Goal: Task Accomplishment & Management: Use online tool/utility

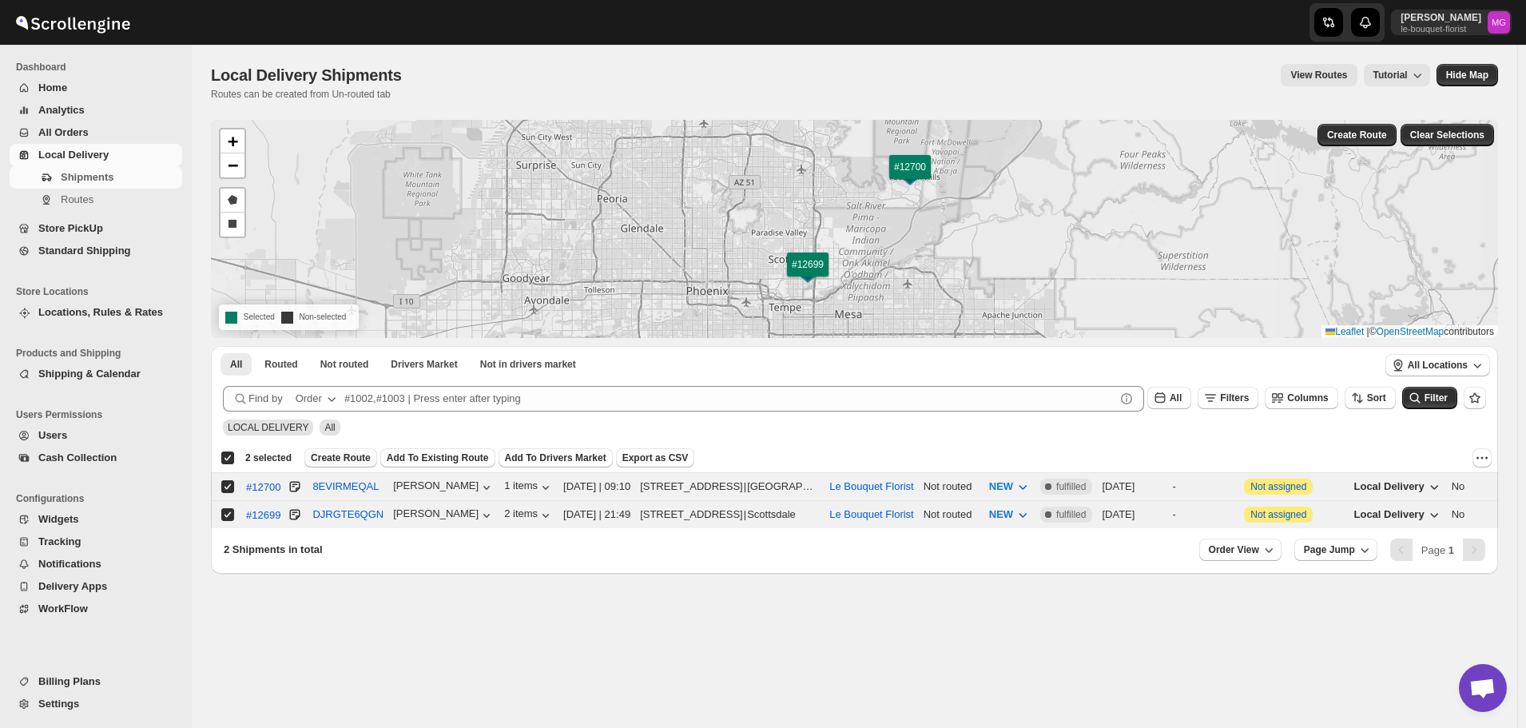
scroll to position [1035, 0]
click at [336, 455] on span "Create Route" at bounding box center [341, 457] width 60 height 13
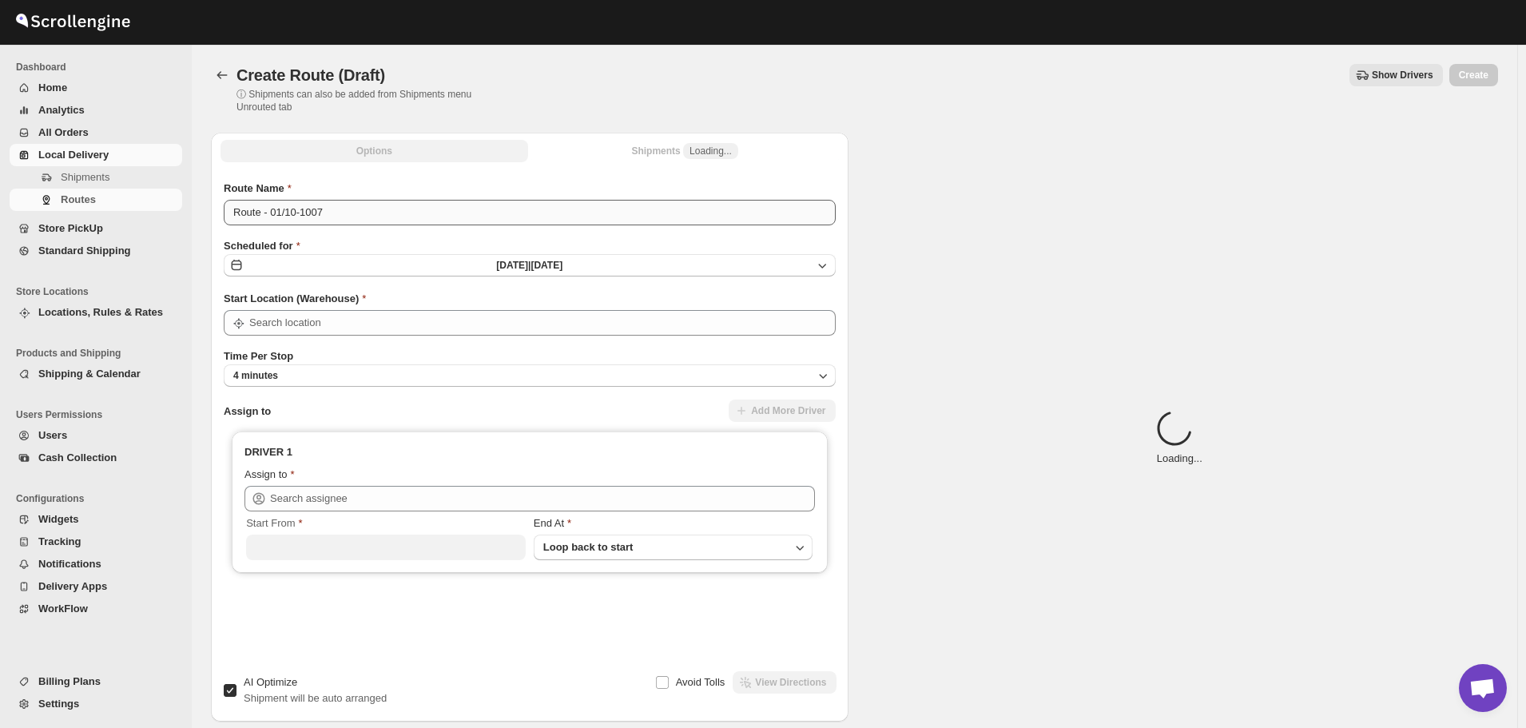
type input "Le Bouquet Florist"
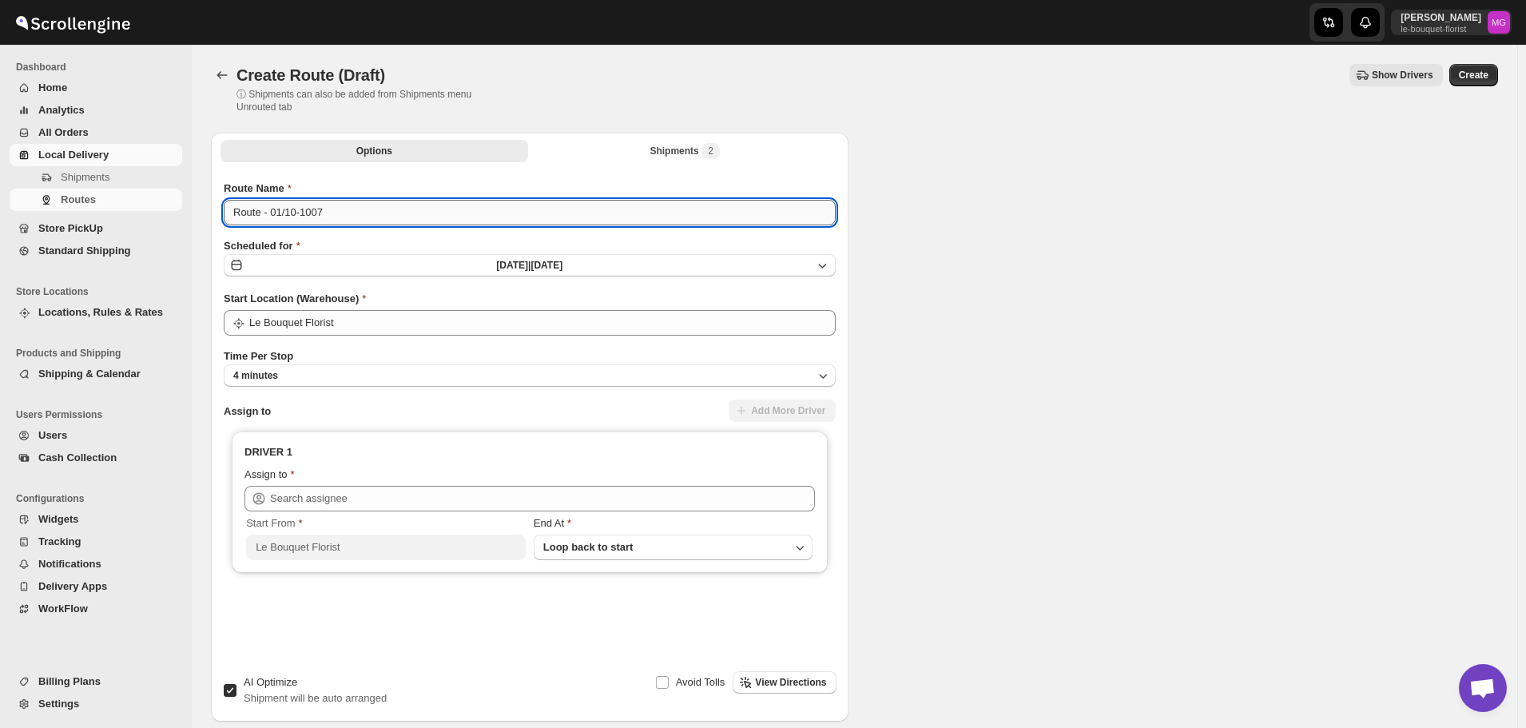
click at [302, 209] on input "Route - 01/10-1007" at bounding box center [530, 213] width 612 height 26
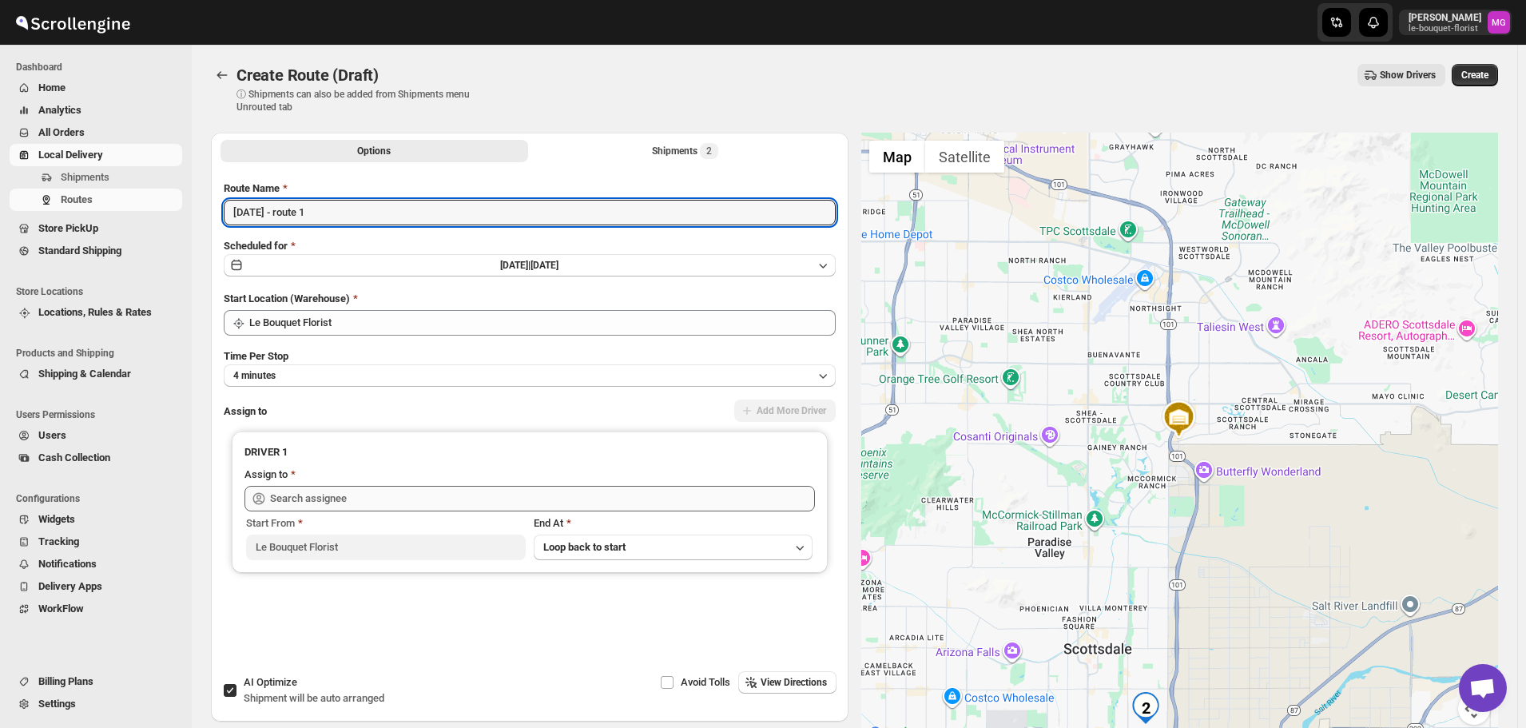
type input "[DATE] - route 1"
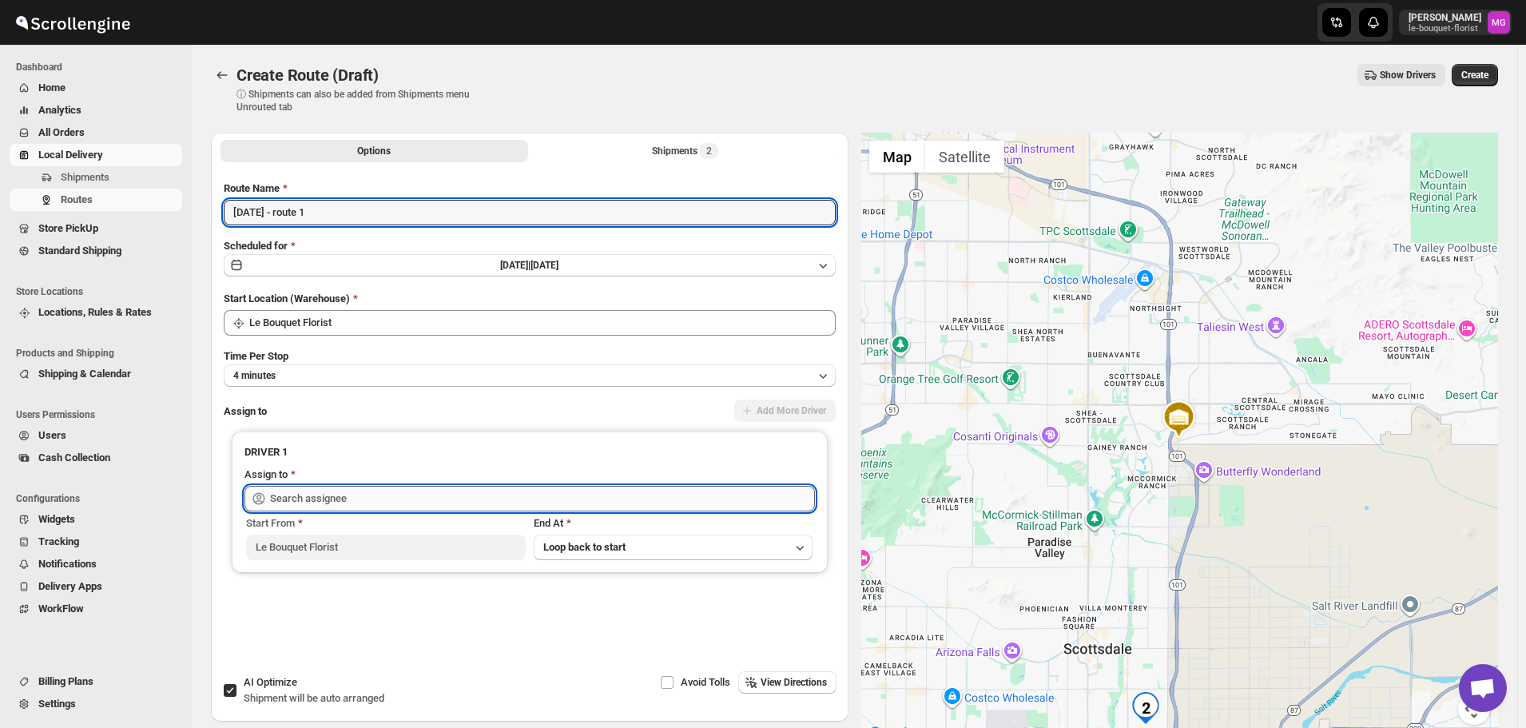
click at [388, 503] on input "text" at bounding box center [542, 499] width 545 height 26
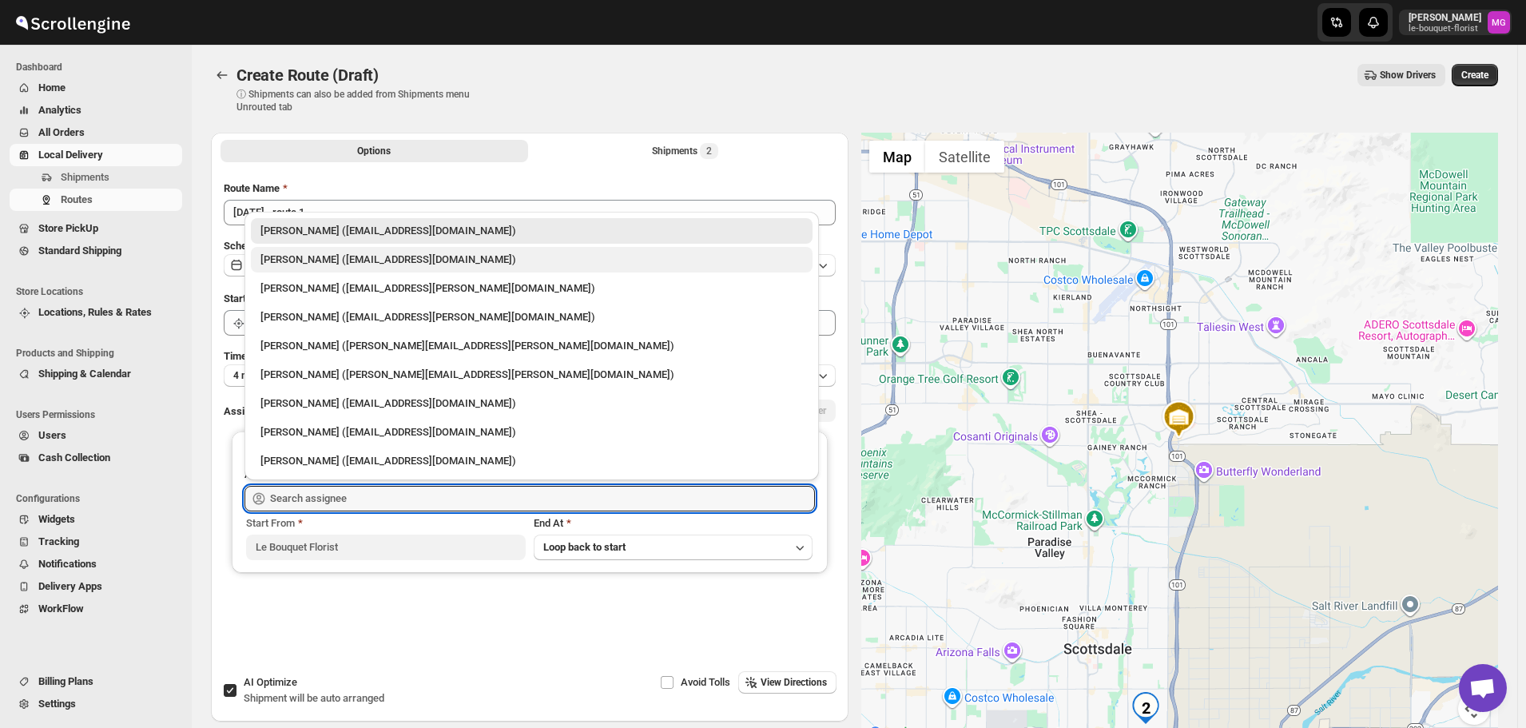
click at [326, 247] on div "[PERSON_NAME] ([EMAIL_ADDRESS][DOMAIN_NAME])" at bounding box center [532, 260] width 562 height 26
type input "[PERSON_NAME] ([EMAIL_ADDRESS][DOMAIN_NAME])"
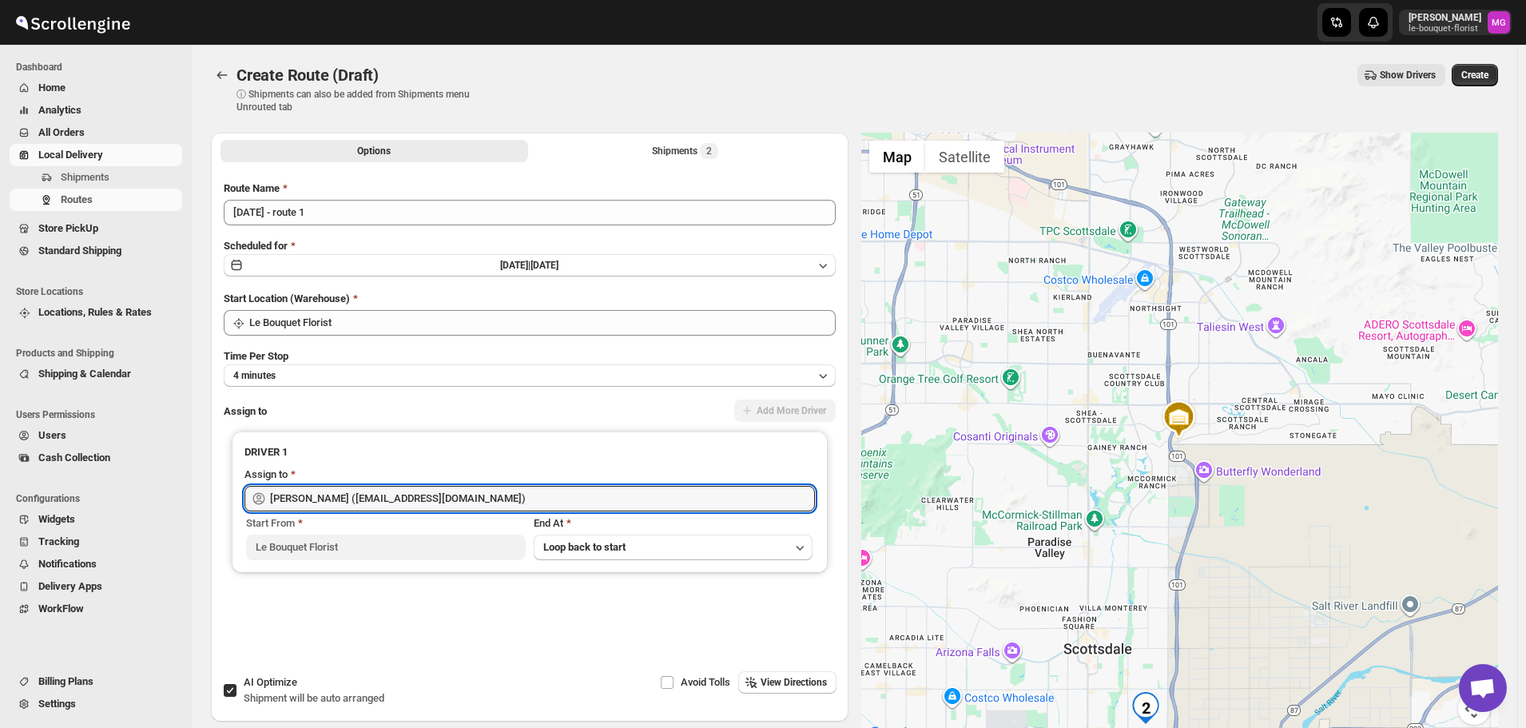
click at [276, 704] on span "Shipment will be auto arranged" at bounding box center [314, 698] width 141 height 12
click at [236, 697] on input "AI Optimize Shipment will be auto arranged" at bounding box center [230, 690] width 13 height 13
checkbox input "false"
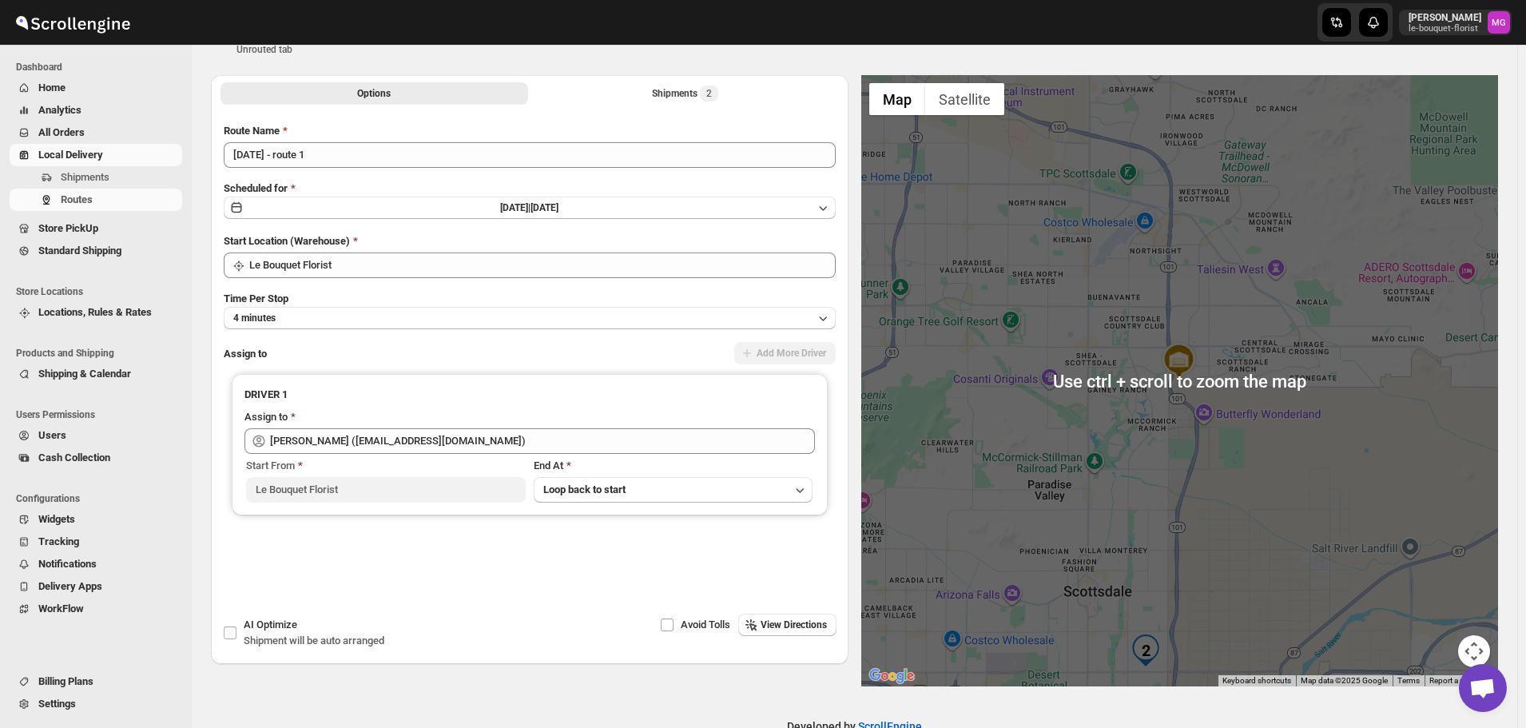
scroll to position [96, 0]
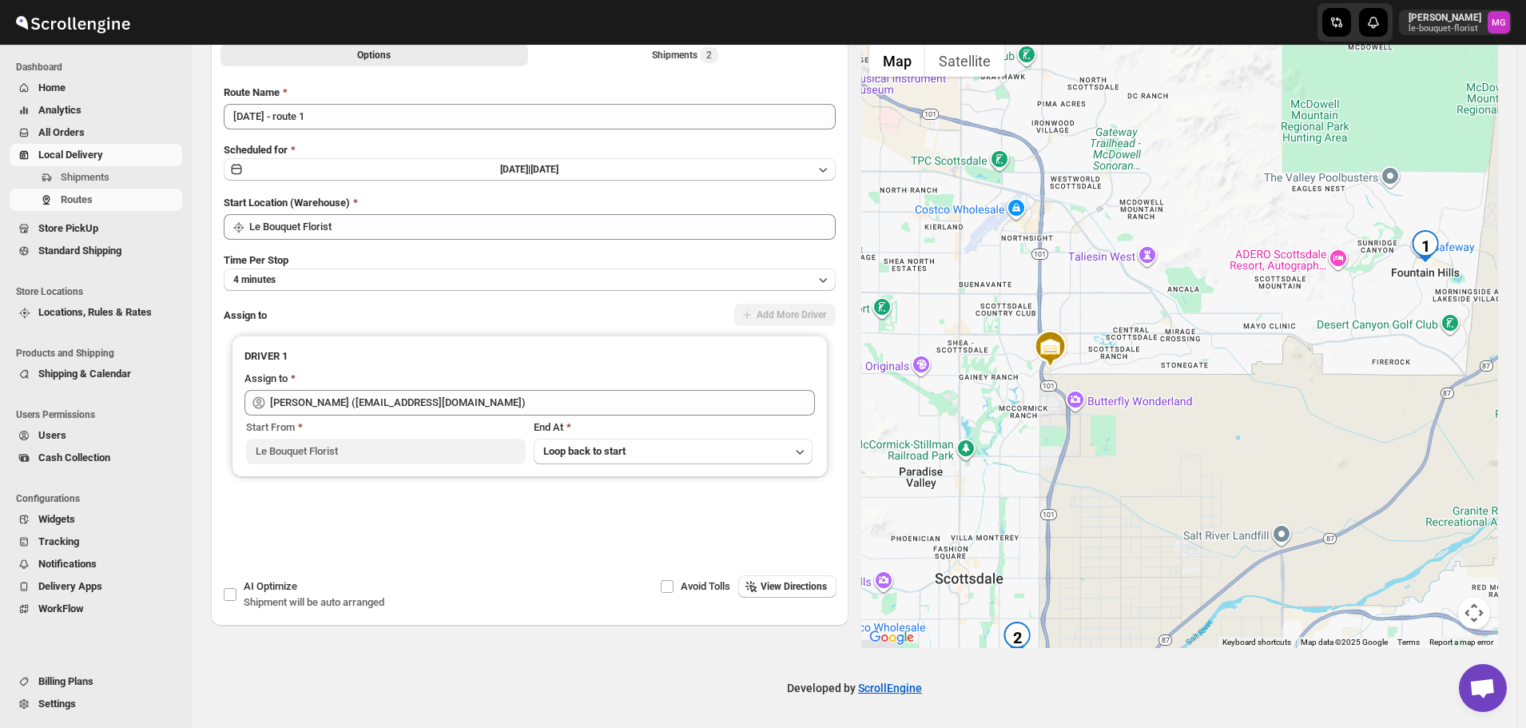
drag, startPoint x: 1371, startPoint y: 450, endPoint x: 1239, endPoint y: 477, distance: 134.6
click at [1239, 477] on div at bounding box center [1180, 342] width 638 height 611
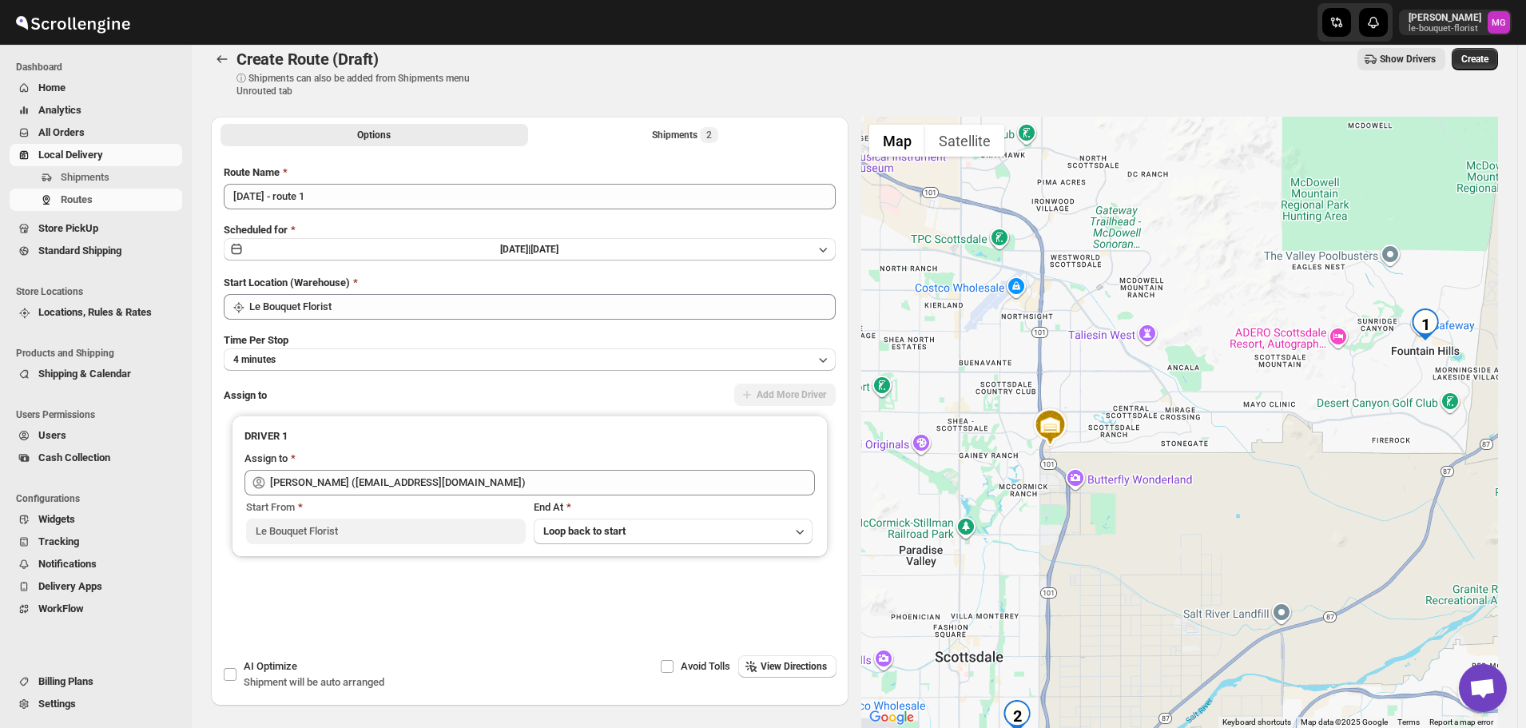
click at [703, 116] on div "Create Route (Draft). This page is ready Create Route (Draft) ⓘ Shipments can a…" at bounding box center [854, 73] width 1287 height 88
click at [697, 134] on div "Shipments 2" at bounding box center [685, 135] width 66 height 16
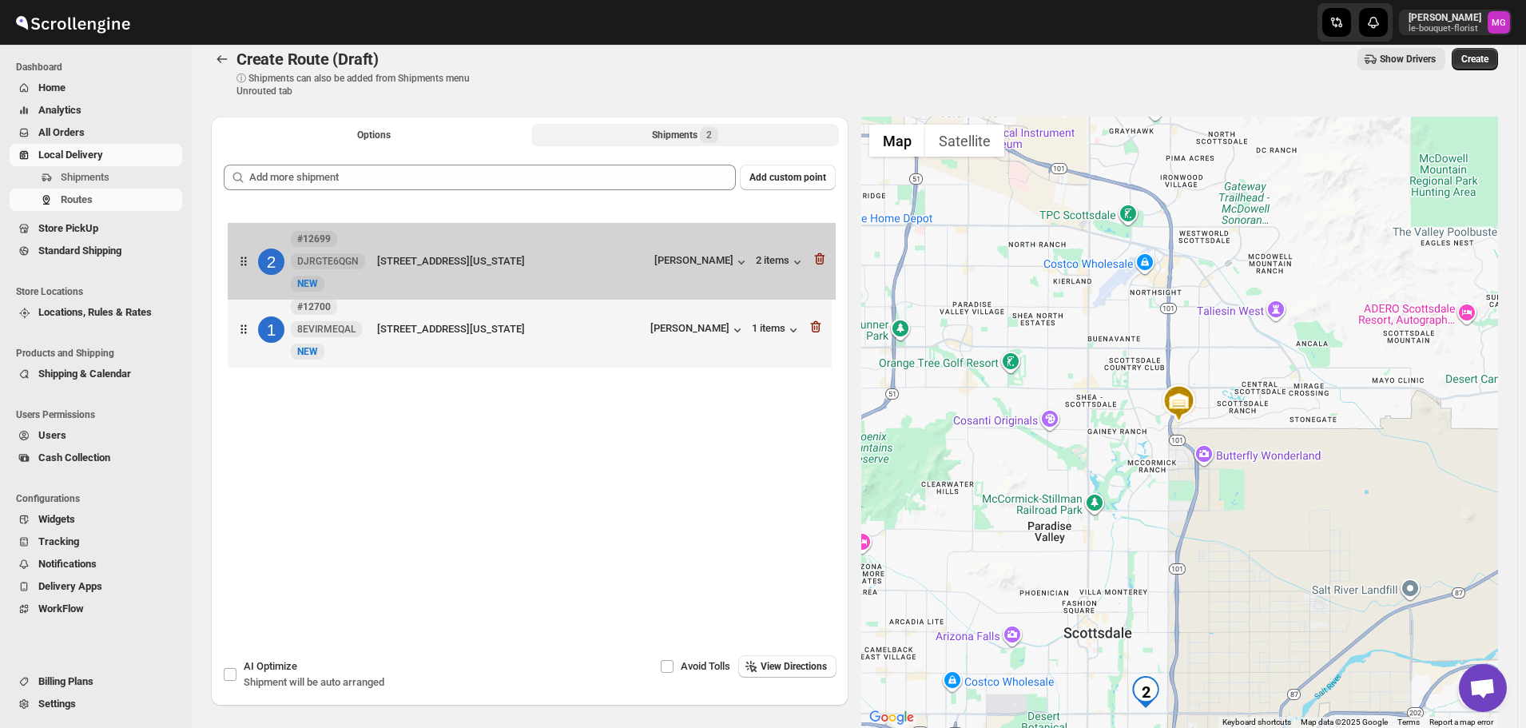
drag, startPoint x: 416, startPoint y: 363, endPoint x: 417, endPoint y: 291, distance: 71.9
click at [417, 291] on div "1 #12700 8EVIRMEQAL New NEW [STREET_ADDRESS][US_STATE] [PERSON_NAME] 1 items 2 …" at bounding box center [530, 290] width 612 height 169
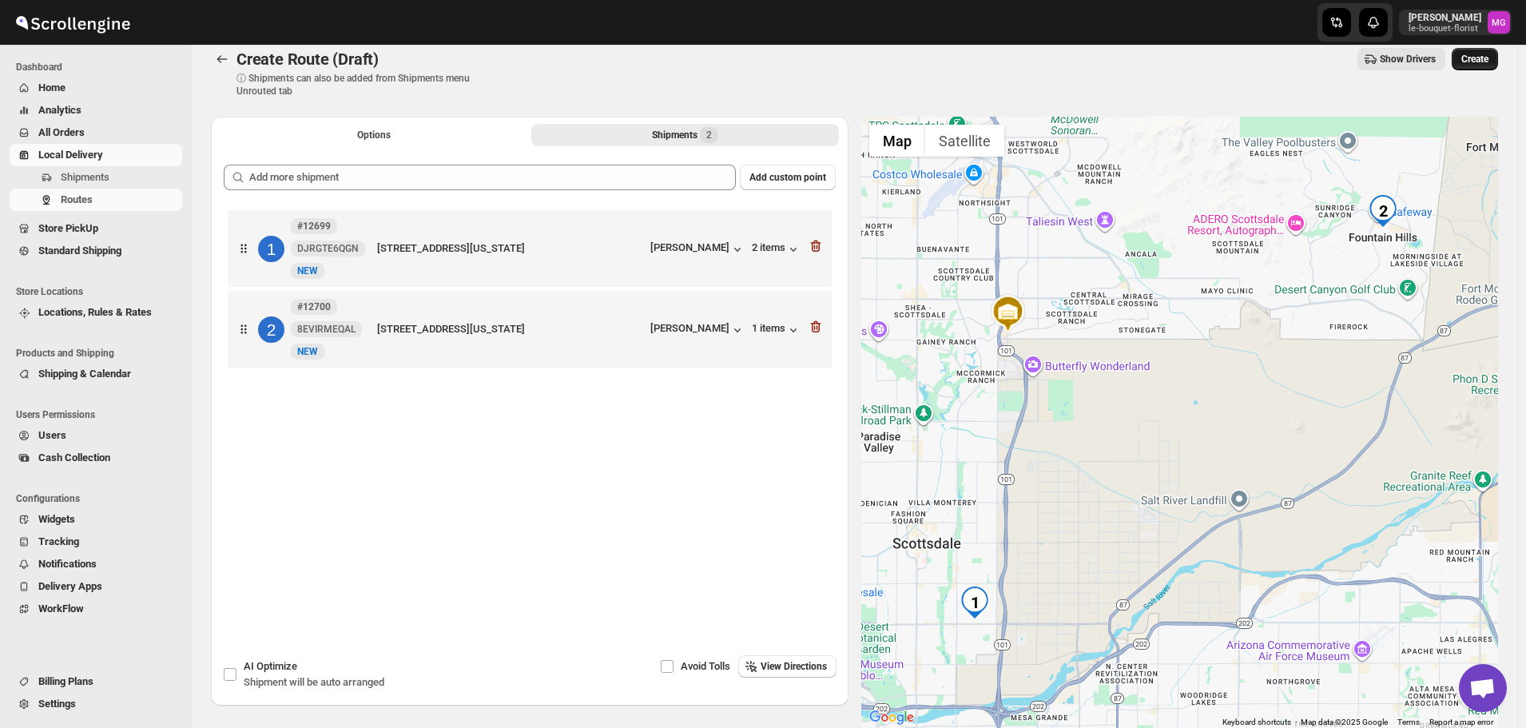
click at [1482, 61] on span "Create" at bounding box center [1474, 59] width 27 height 13
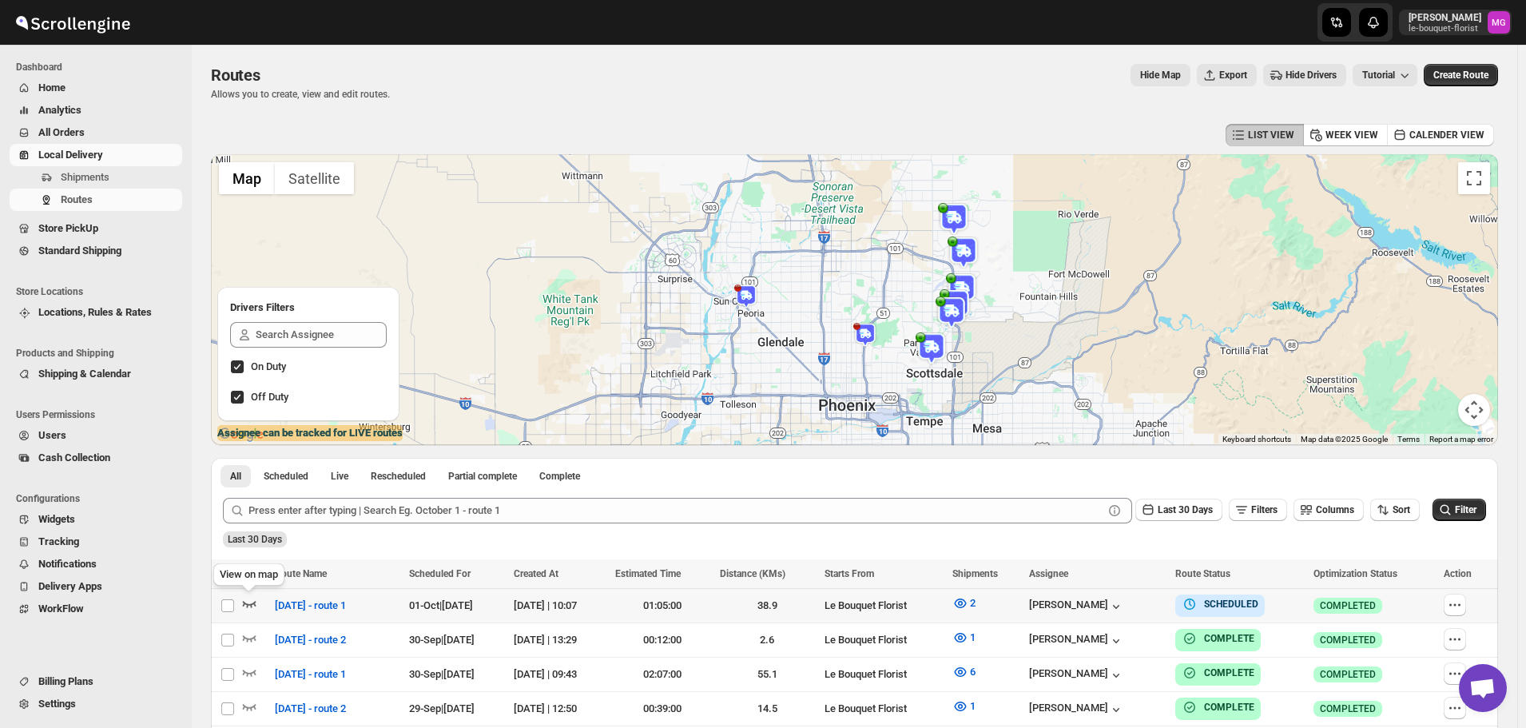
click at [248, 604] on icon "button" at bounding box center [249, 603] width 16 height 16
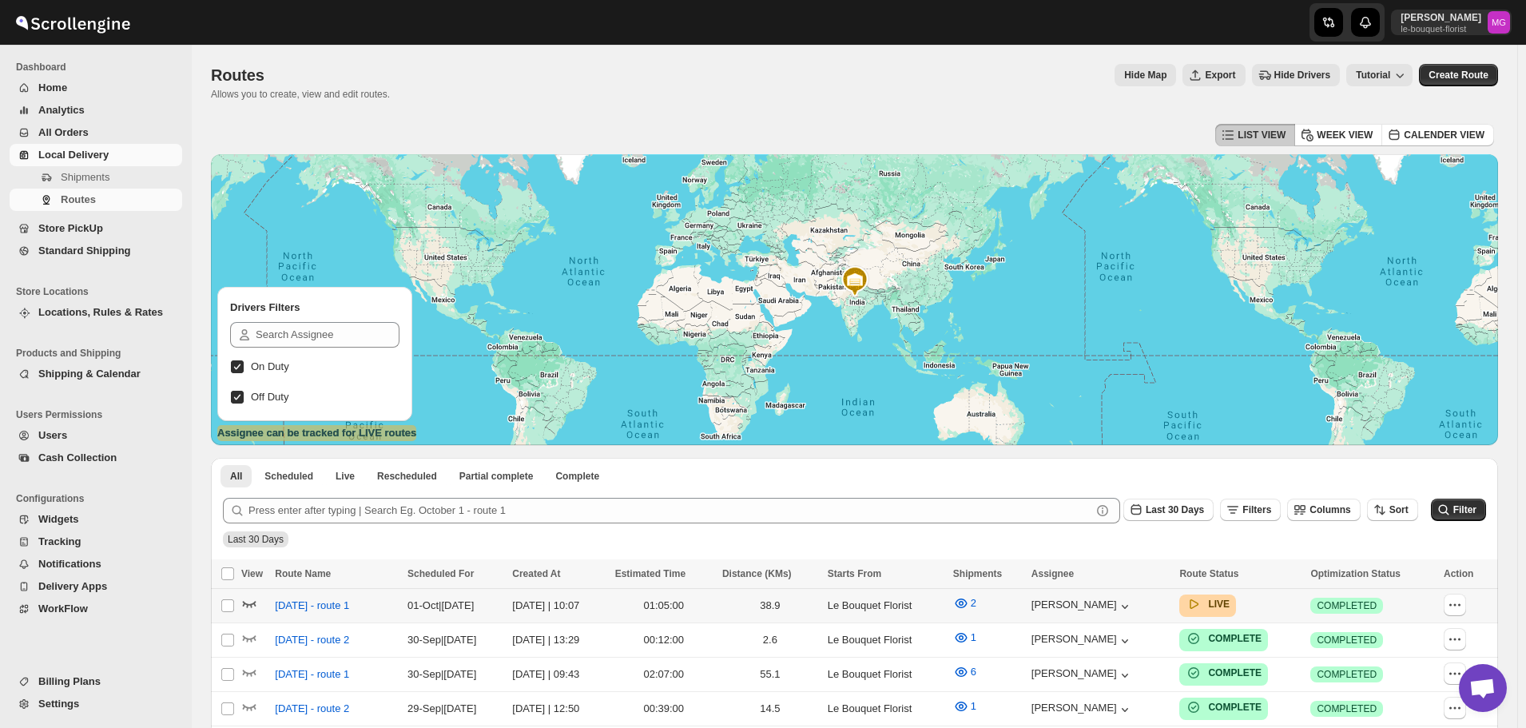
scroll to position [1035, 0]
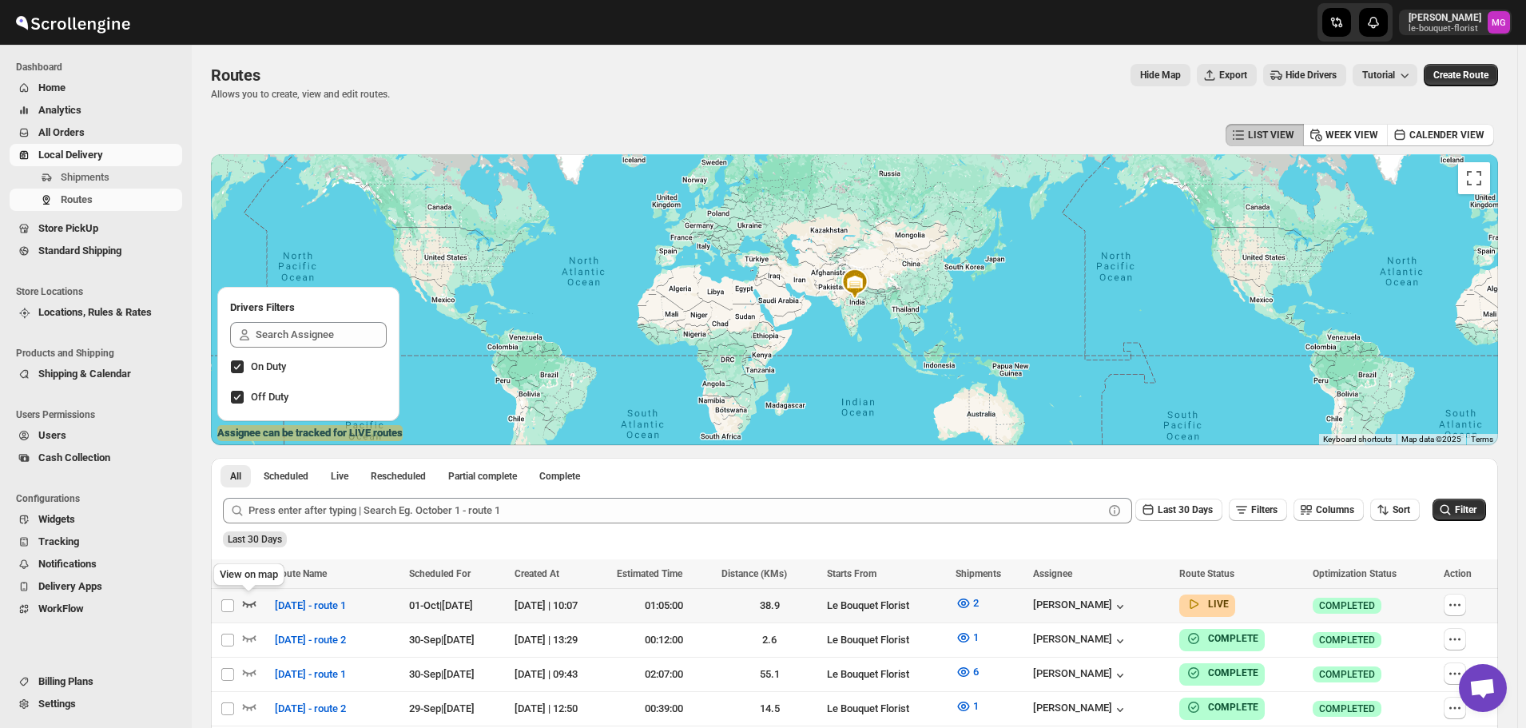
click at [244, 605] on icon "button" at bounding box center [250, 605] width 14 height 6
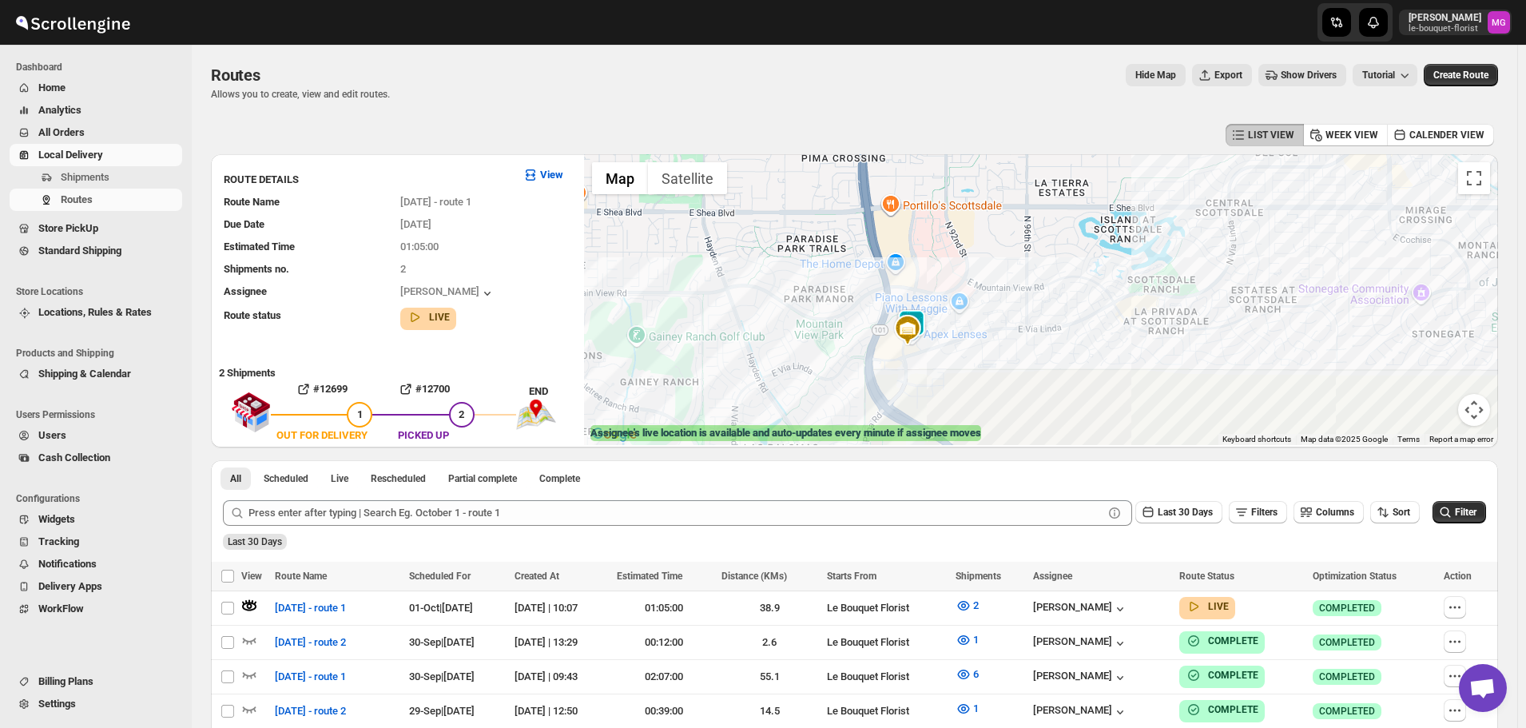
click at [928, 313] on img at bounding box center [912, 325] width 32 height 32
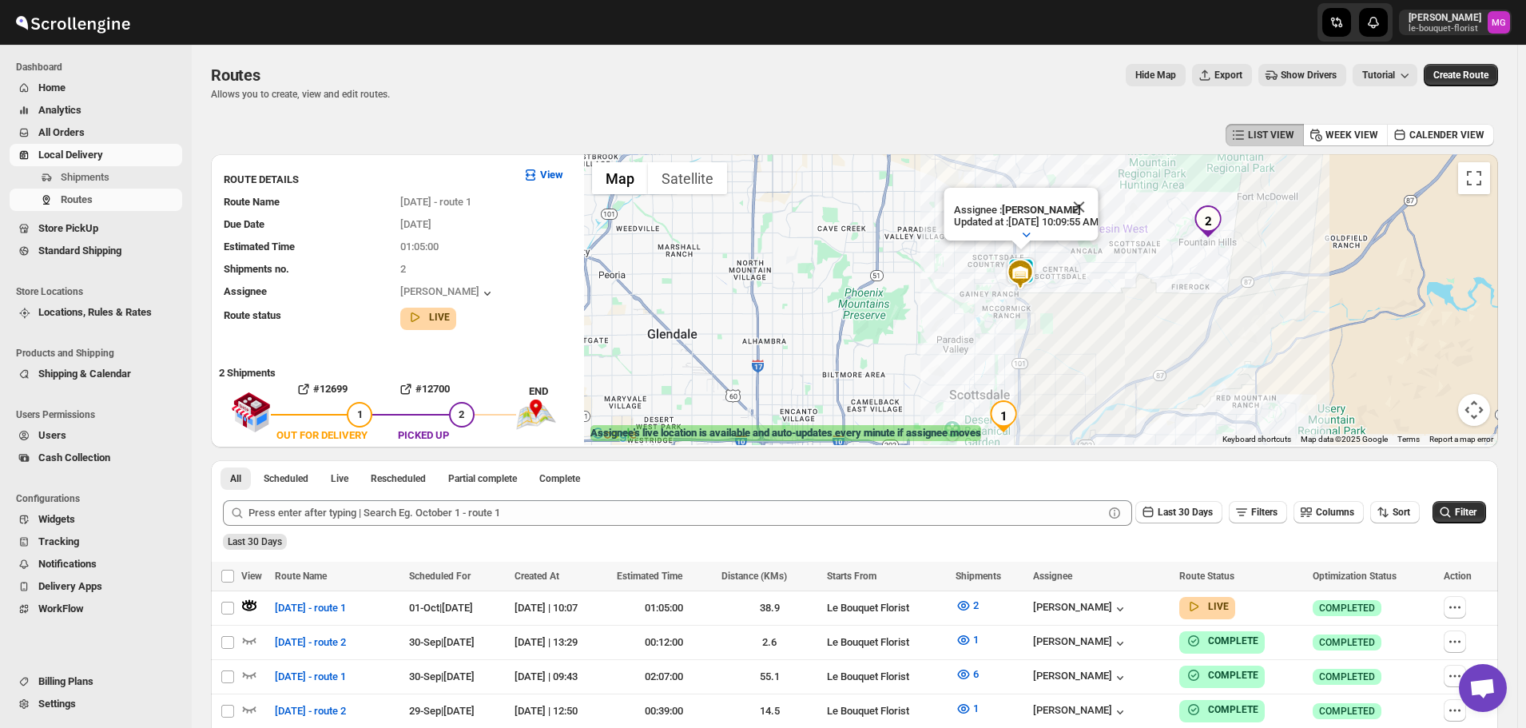
drag, startPoint x: 1206, startPoint y: 391, endPoint x: 1130, endPoint y: 296, distance: 121.6
click at [1130, 296] on div "Assignee : Olivia Trott Updated at : 10/1/2025, 10:09:55 AM Duty mode Enabled B…" at bounding box center [1041, 299] width 914 height 291
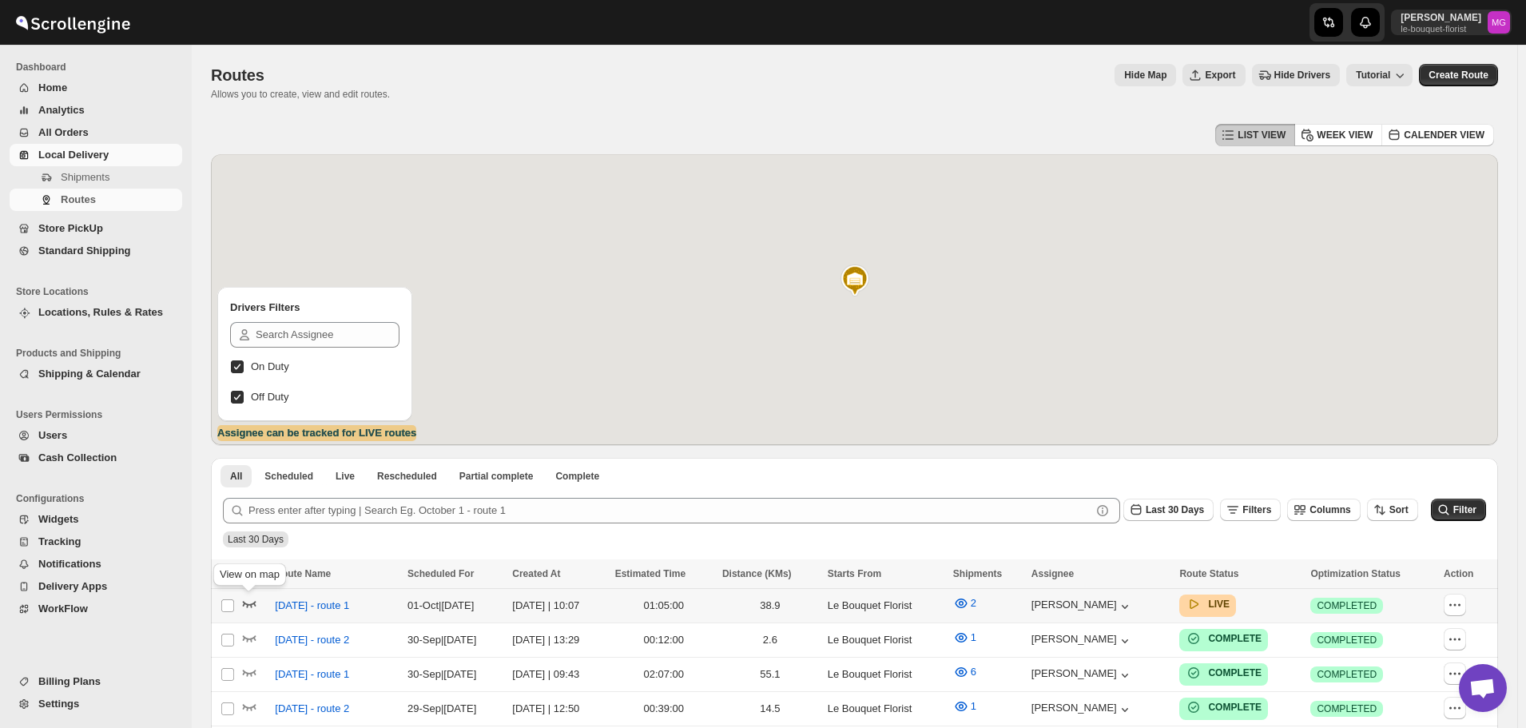
scroll to position [1035, 0]
click at [244, 606] on icon "button" at bounding box center [249, 603] width 16 height 16
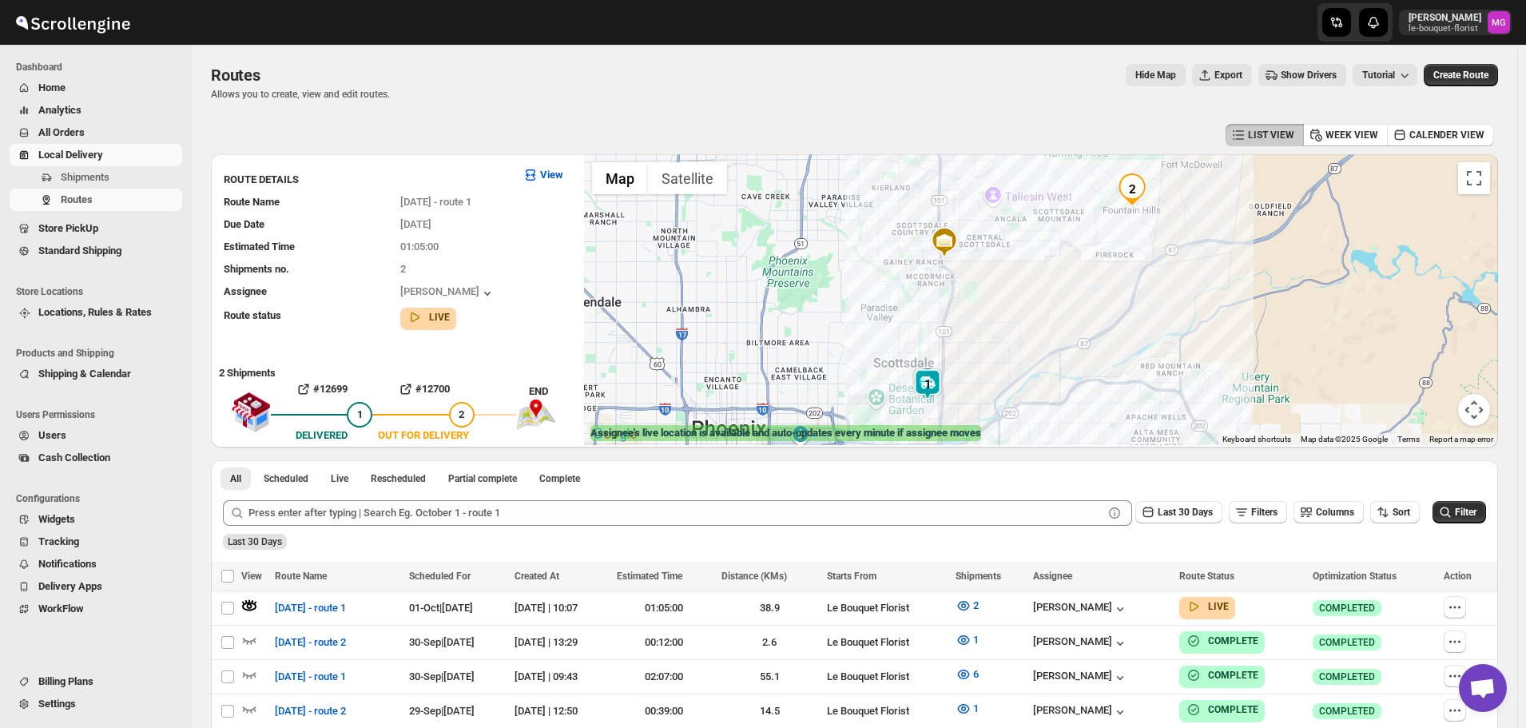
click at [931, 384] on img at bounding box center [928, 384] width 32 height 32
